Goal: Transaction & Acquisition: Obtain resource

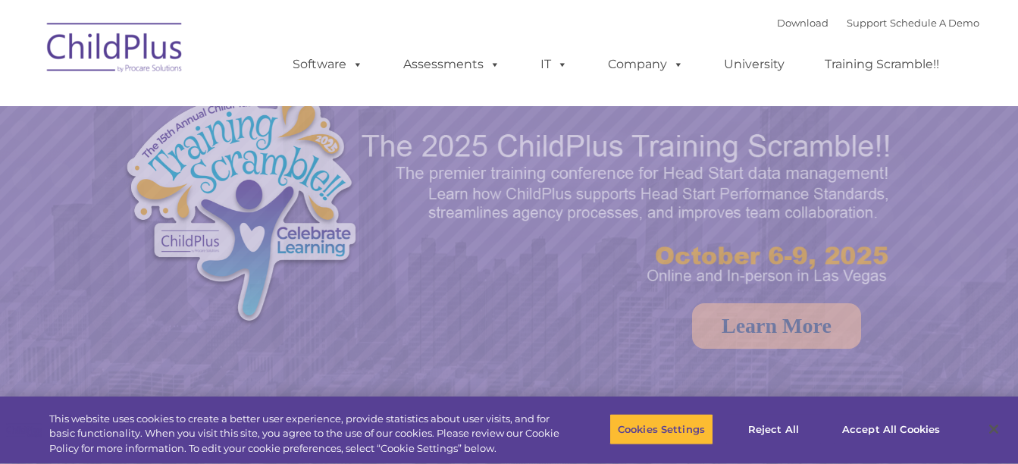
select select "MEDIUM"
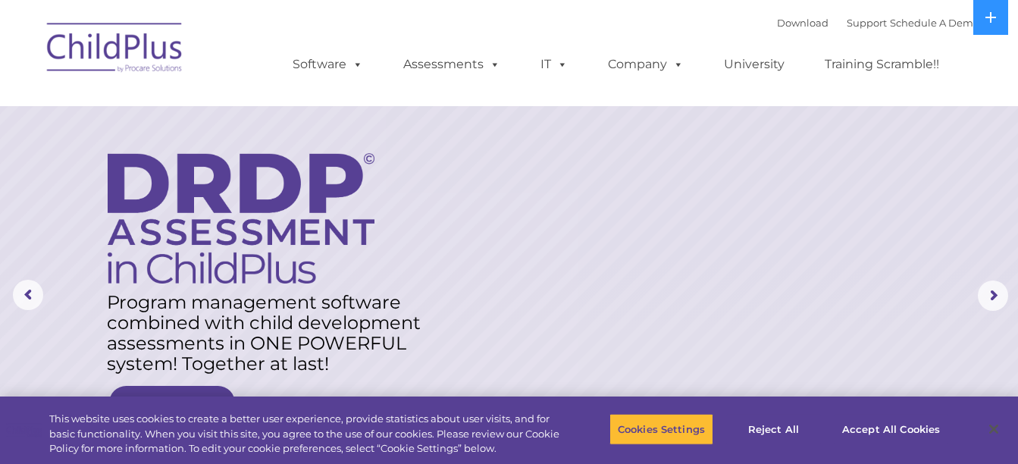
click at [118, 45] on img at bounding box center [115, 50] width 152 height 76
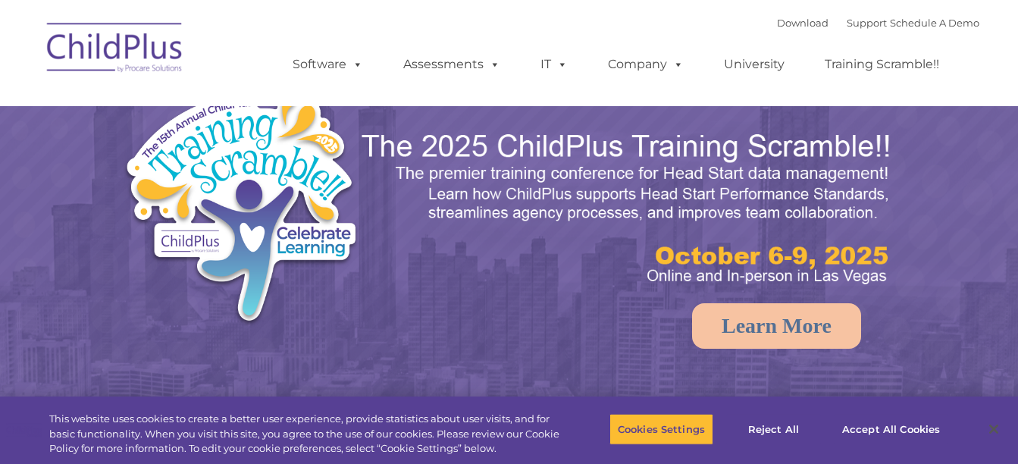
select select "MEDIUM"
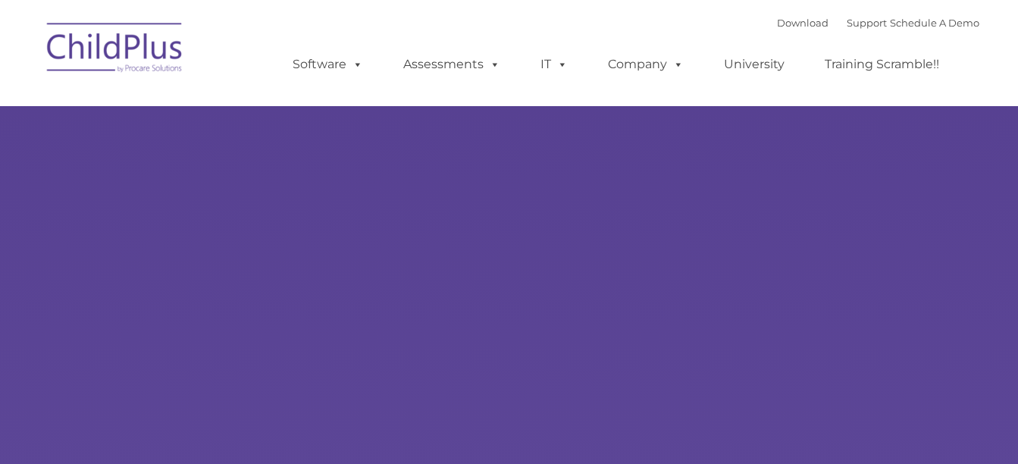
type input ""
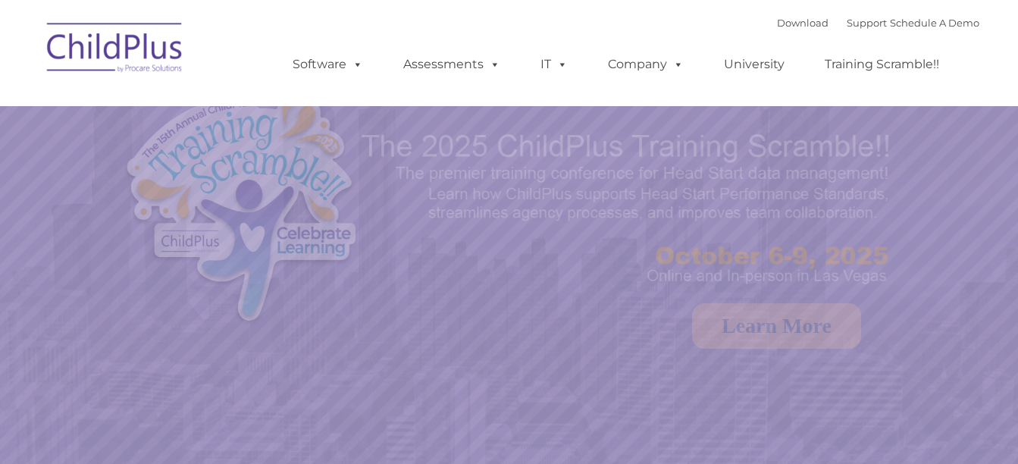
select select "MEDIUM"
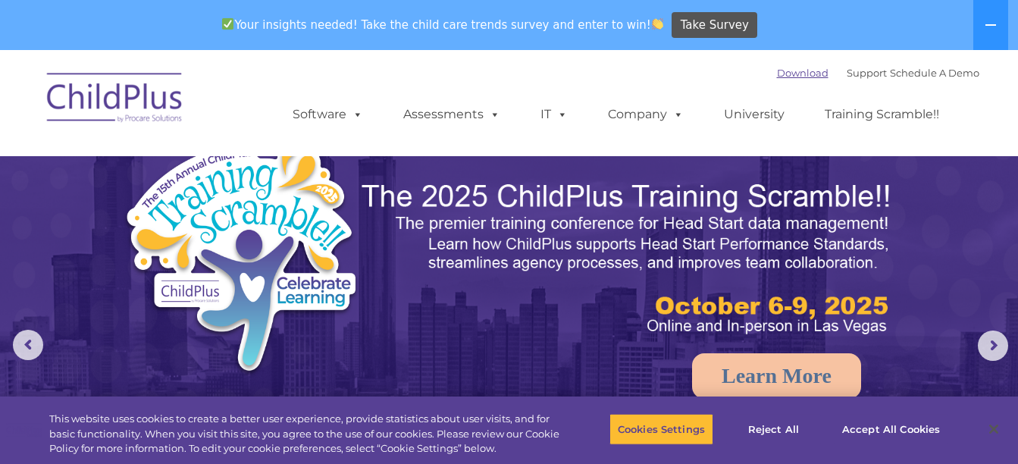
click at [780, 75] on link "Download" at bounding box center [803, 73] width 52 height 12
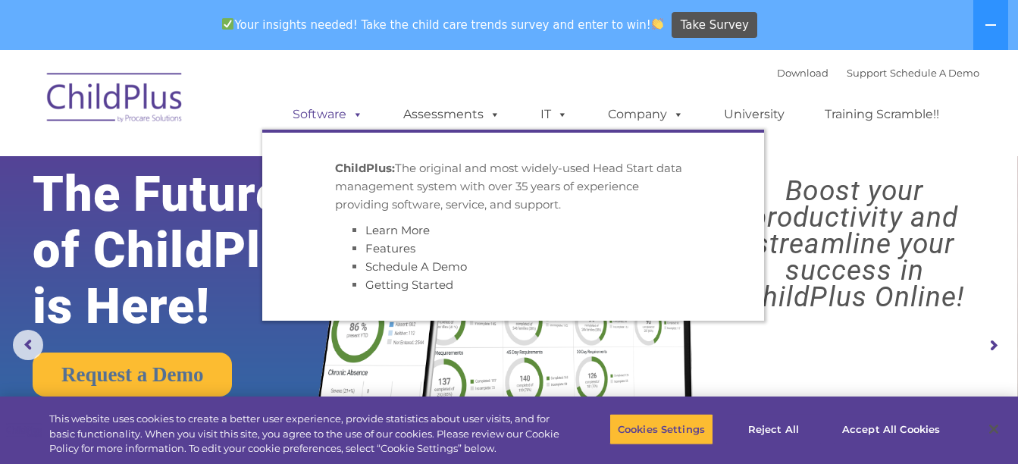
click at [331, 119] on link "Software" at bounding box center [327, 114] width 101 height 30
click at [324, 118] on link "Software" at bounding box center [327, 114] width 101 height 30
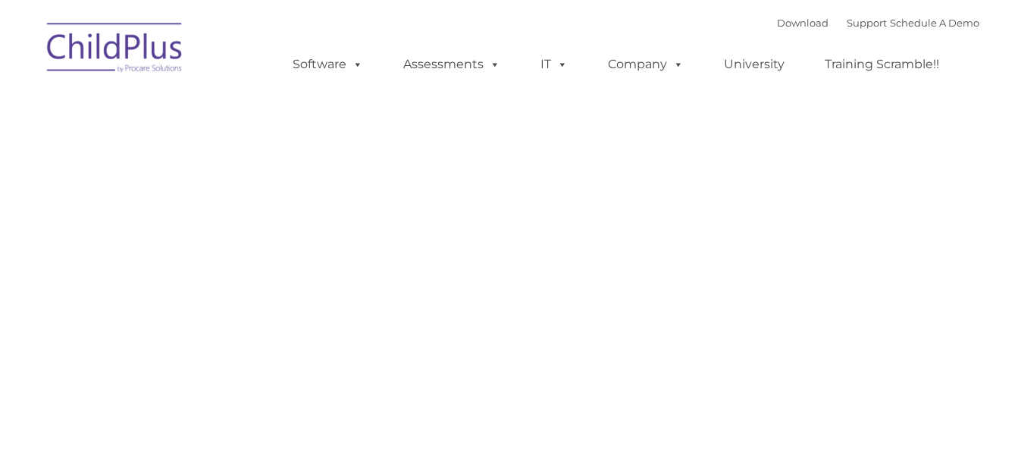
click at [624, 106] on div "Request Pricing ChildPlus is an all-in-one software solution for Head Start, EH…" at bounding box center [509, 394] width 917 height 682
type input ""
